Goal: Navigation & Orientation: Find specific page/section

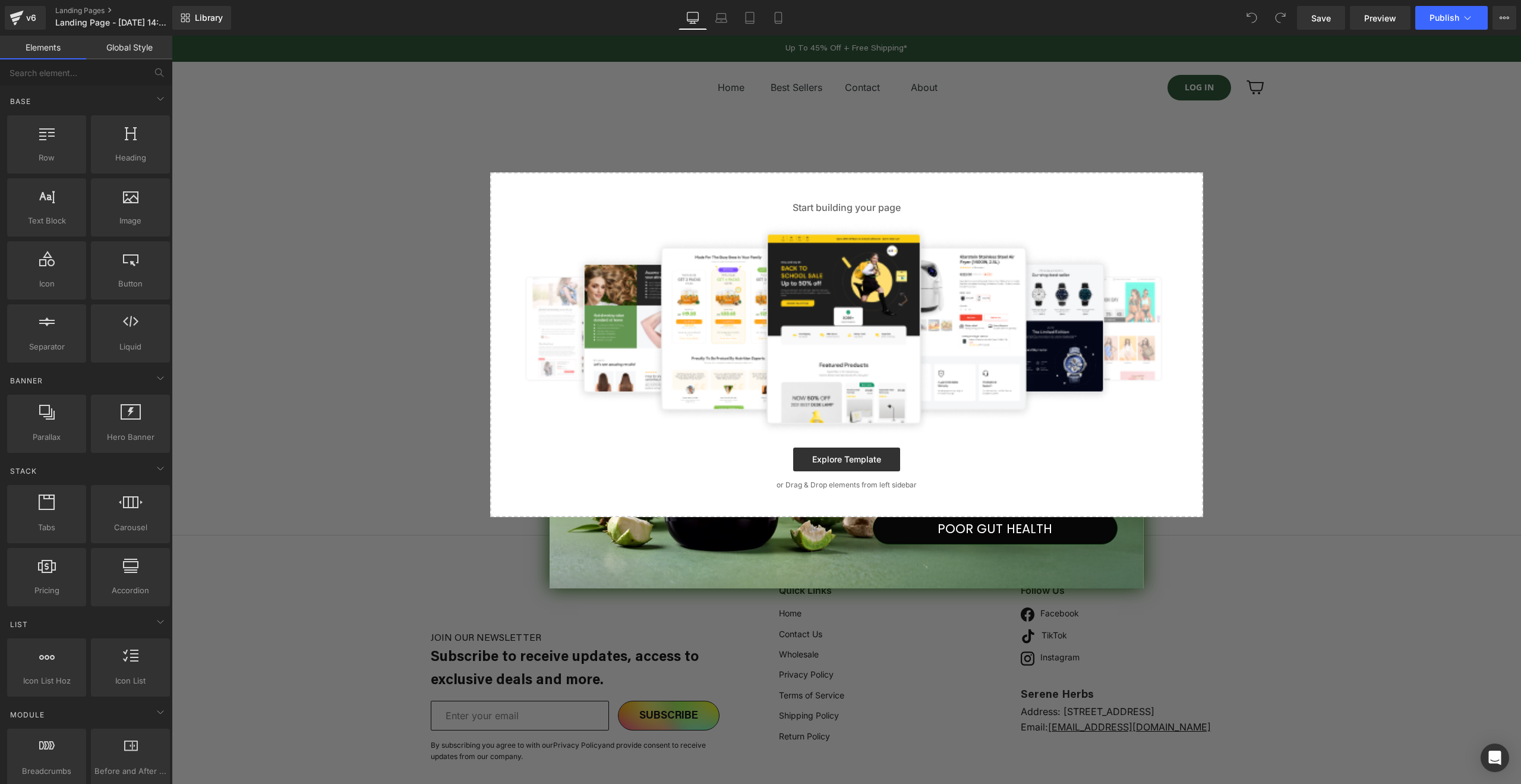
click at [873, 122] on div "Close dialog You've Got 30% Cashback To Claim it, share with us what's hinderin…" at bounding box center [846, 410] width 1349 height 748
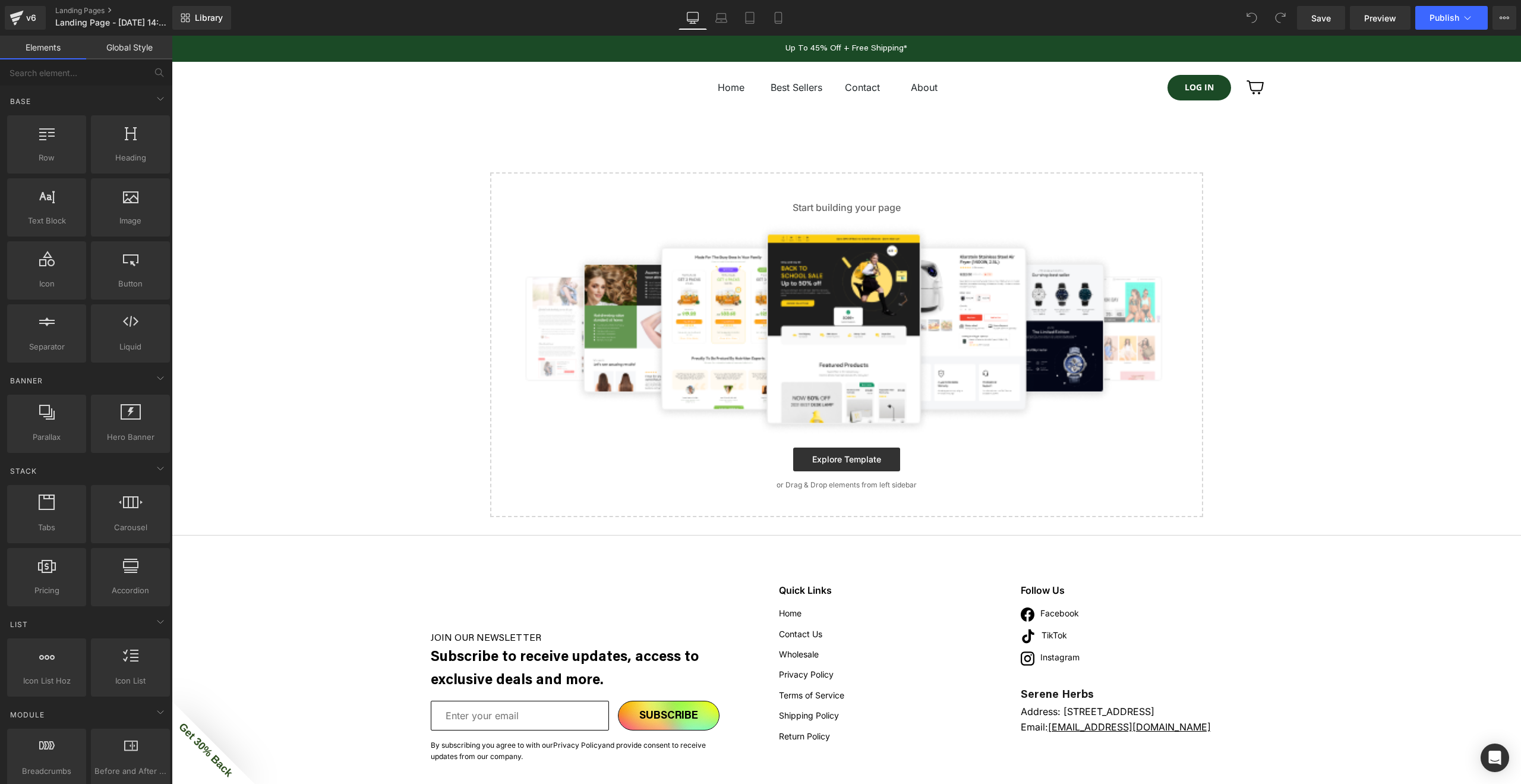
click at [1373, 298] on div "Select your layout" at bounding box center [846, 344] width 1349 height 344
